Goal: Book appointment/travel/reservation

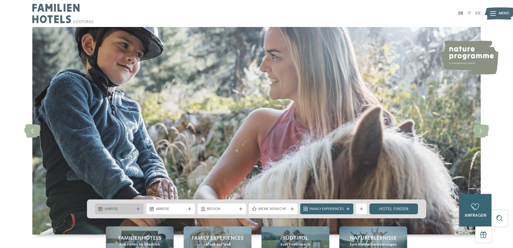
click at [118, 208] on span "Anreise" at bounding box center [120, 208] width 30 height 5
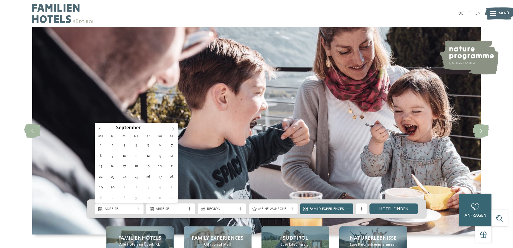
click at [174, 130] on icon at bounding box center [173, 129] width 4 height 4
type div "[DATE]"
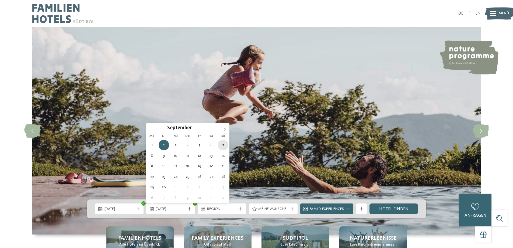
type div "[DATE]"
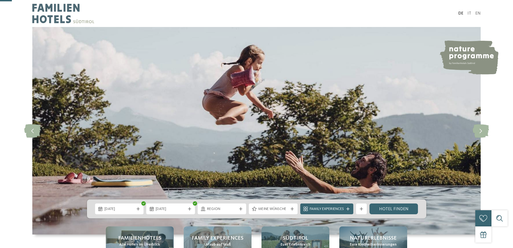
scroll to position [54, 0]
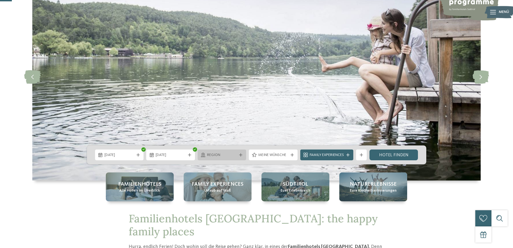
click at [204, 156] on icon at bounding box center [203, 155] width 4 height 4
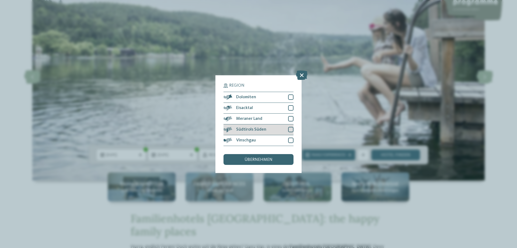
click at [288, 129] on div at bounding box center [290, 129] width 5 height 5
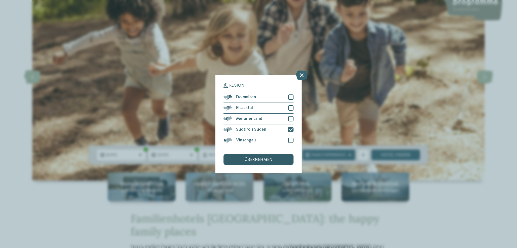
click at [268, 158] on span "übernehmen" at bounding box center [259, 159] width 28 height 4
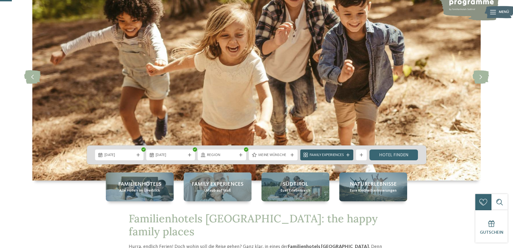
click at [319, 155] on span "Family Experiences" at bounding box center [327, 154] width 34 height 5
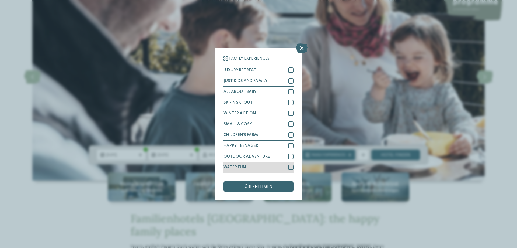
click at [291, 170] on div at bounding box center [290, 166] width 5 height 5
click at [280, 186] on div "übernehmen" at bounding box center [259, 186] width 70 height 11
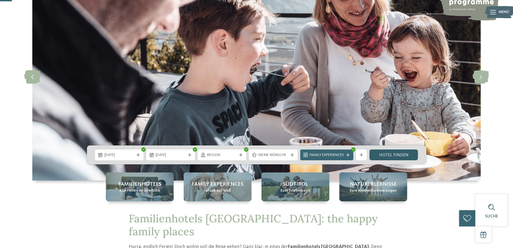
click at [383, 154] on link "Hotel finden" at bounding box center [394, 154] width 49 height 11
